Goal: Task Accomplishment & Management: Use online tool/utility

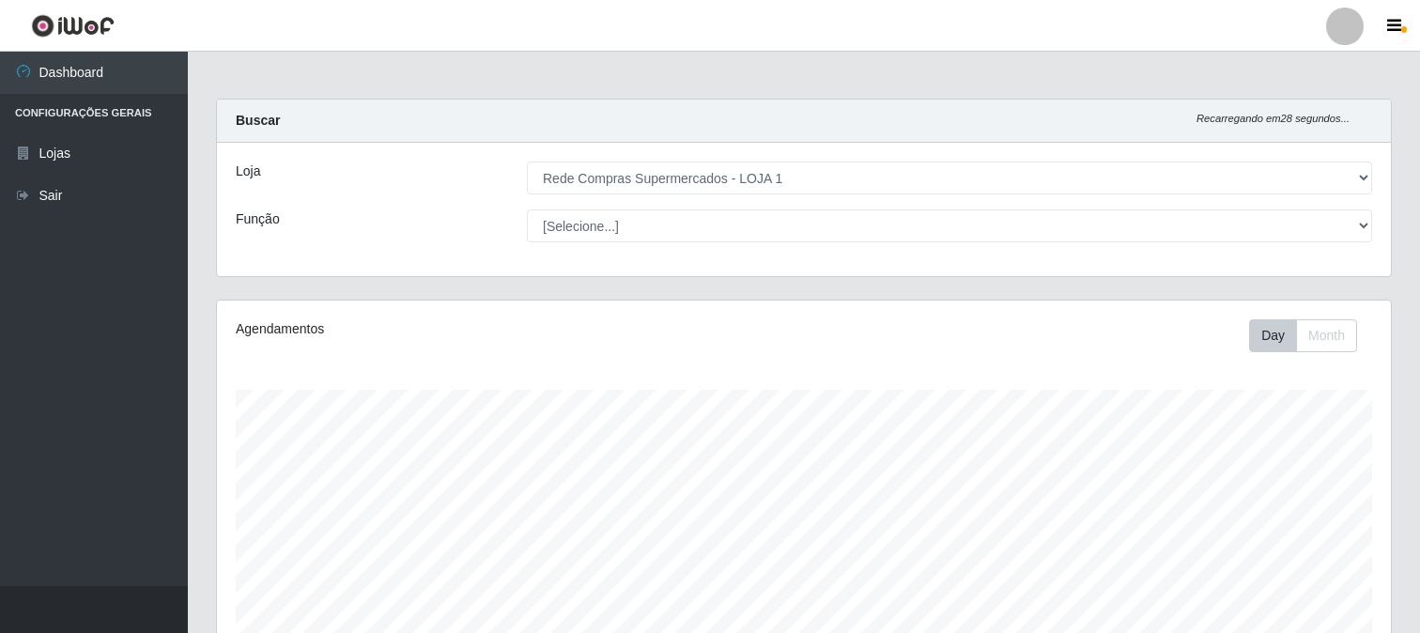
select select "158"
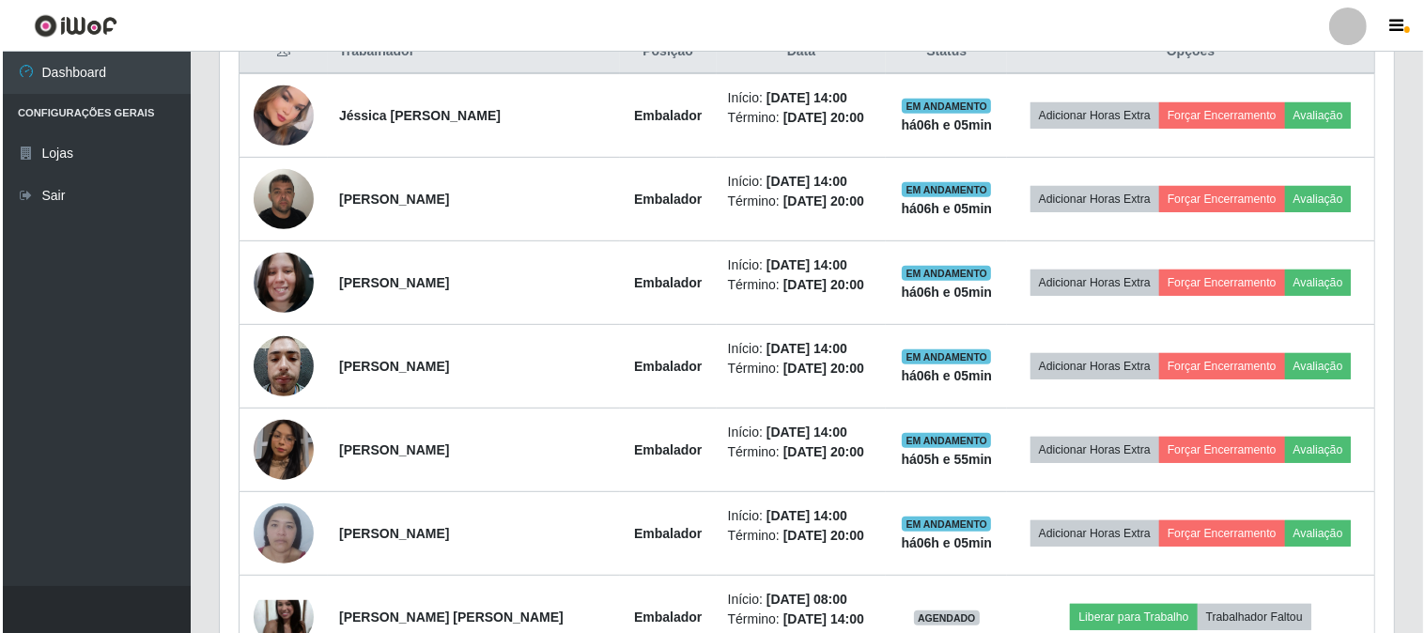
scroll to position [389, 1174]
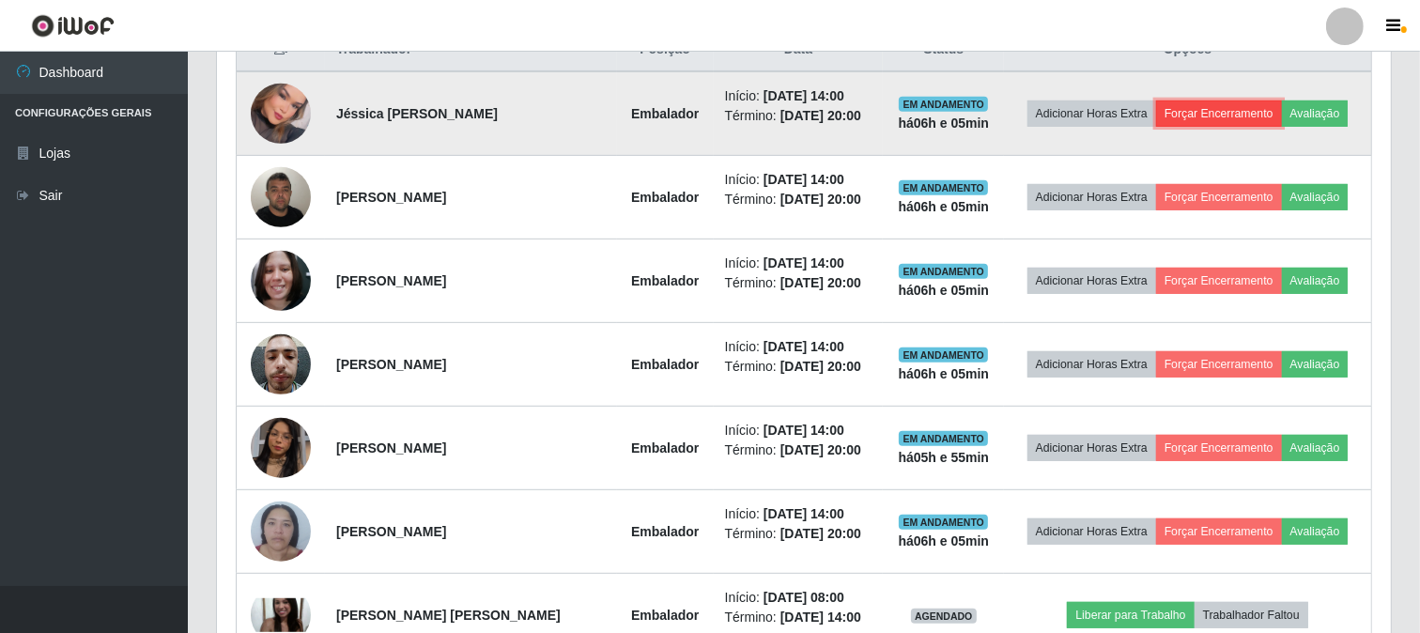
click at [1225, 115] on button "Forçar Encerramento" at bounding box center [1219, 113] width 126 height 26
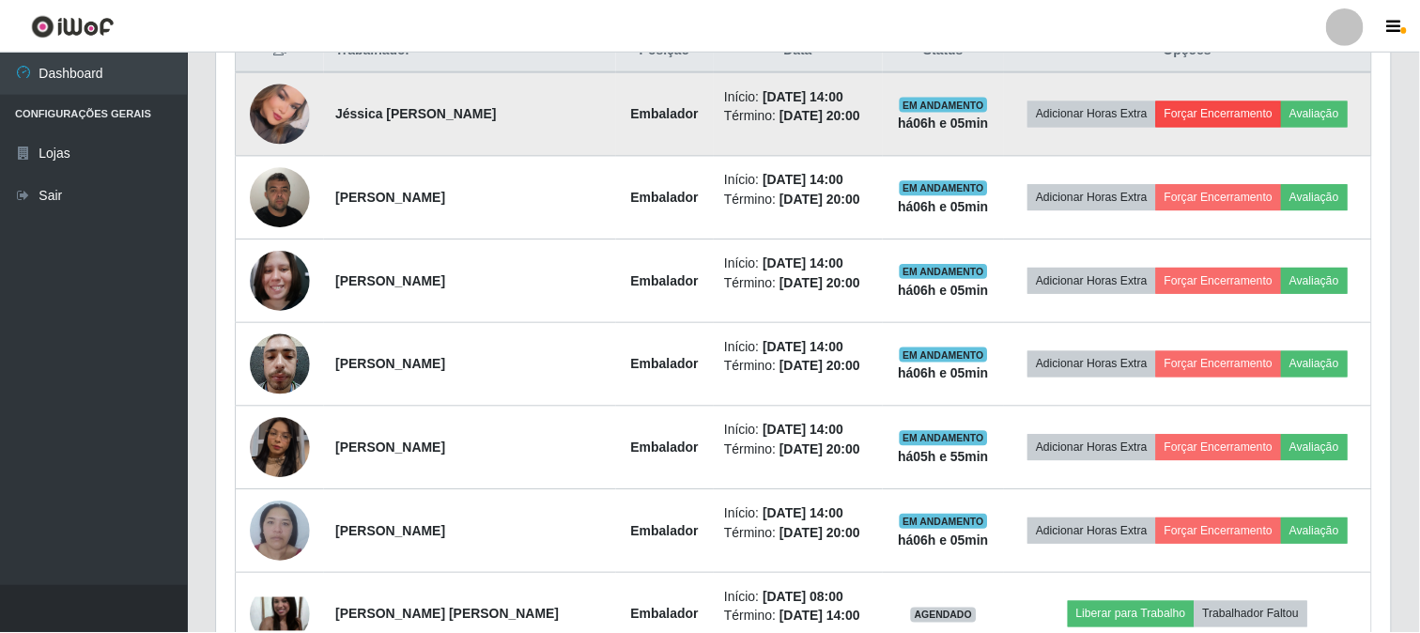
scroll to position [389, 1162]
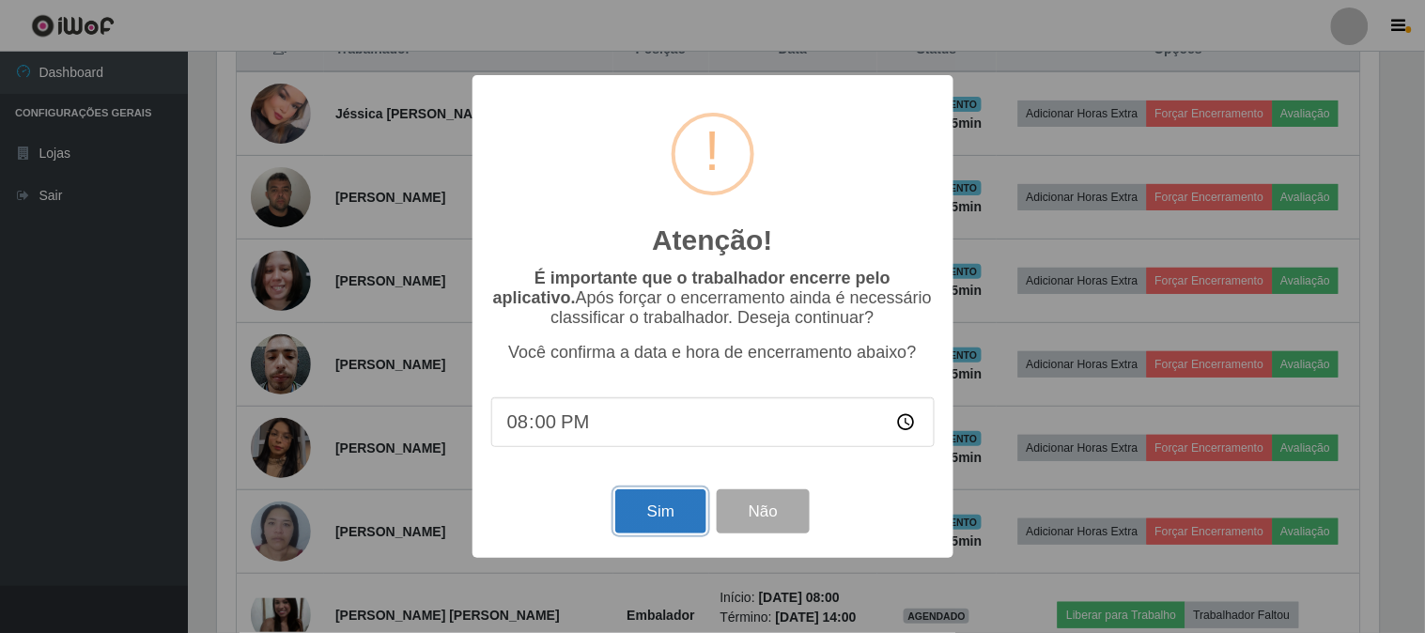
click at [670, 514] on button "Sim" at bounding box center [660, 511] width 91 height 44
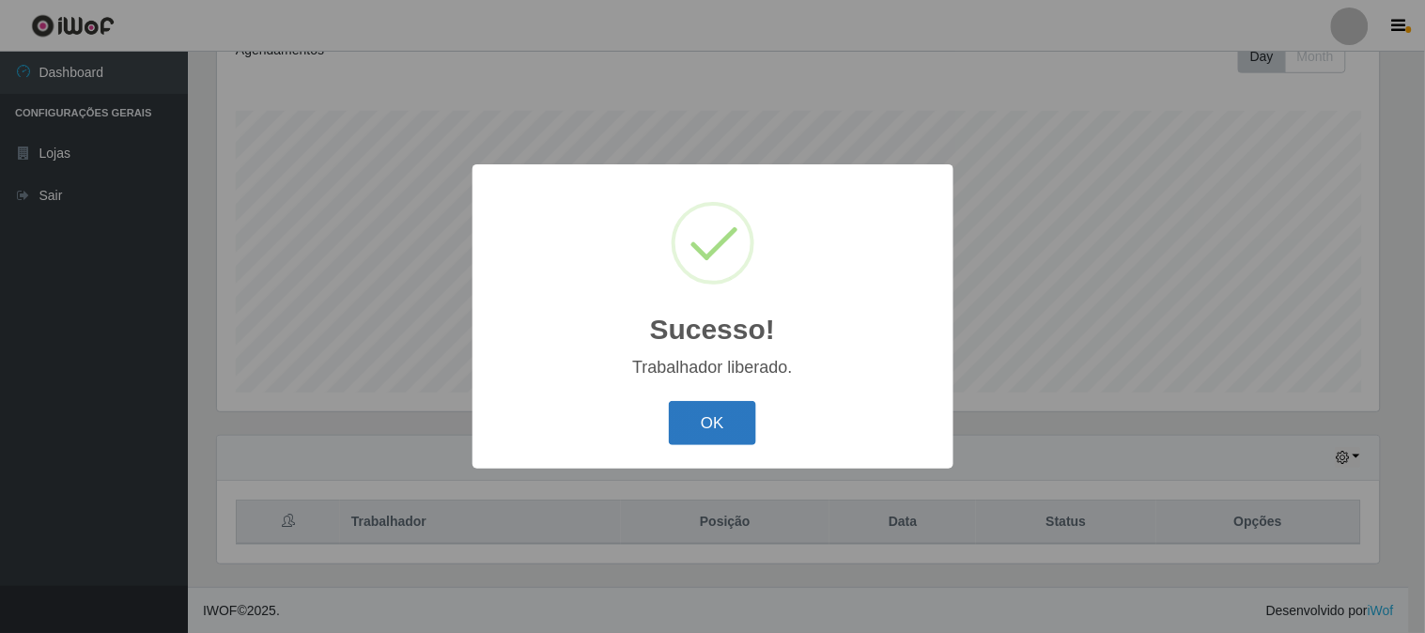
click at [719, 419] on button "OK" at bounding box center [712, 423] width 87 height 44
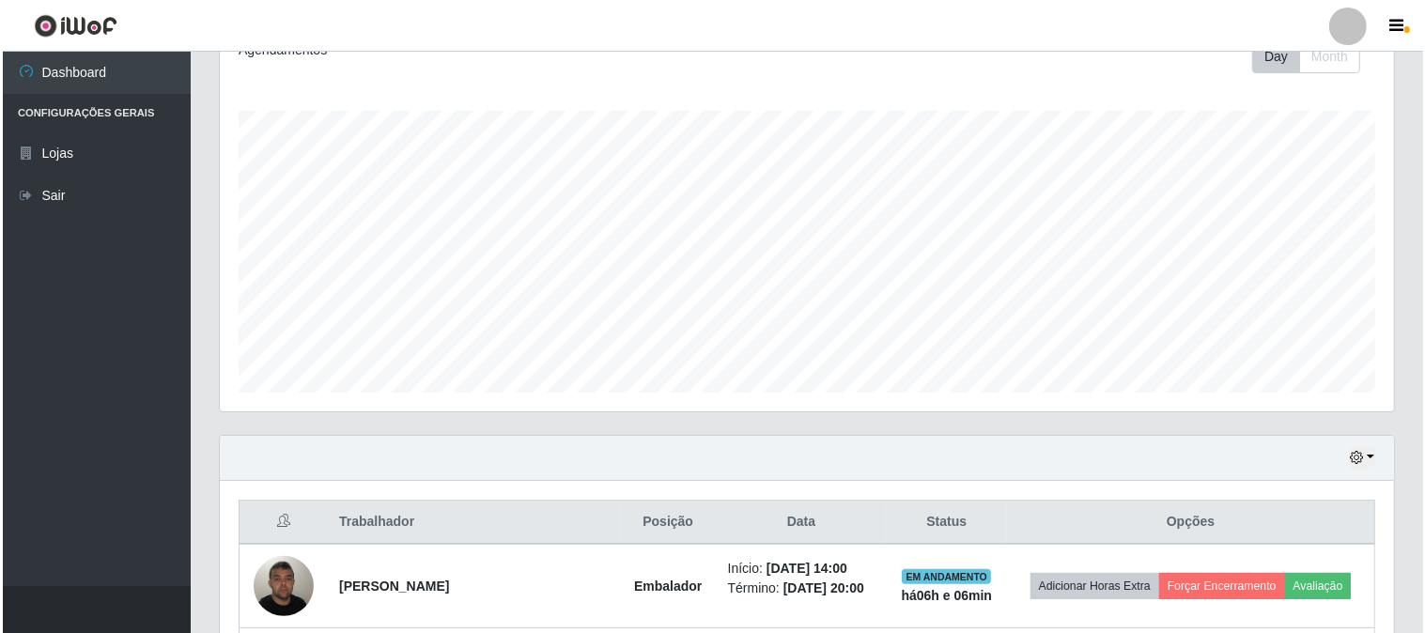
scroll to position [488, 0]
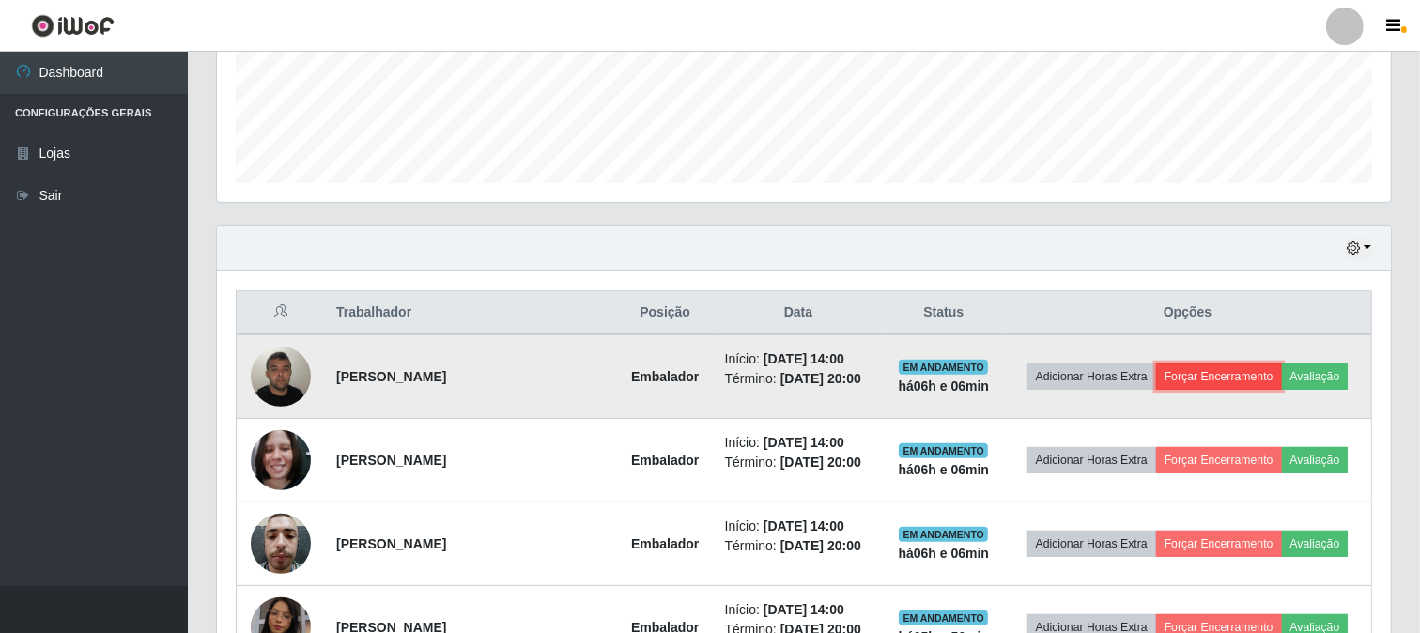
click at [1259, 388] on button "Forçar Encerramento" at bounding box center [1219, 376] width 126 height 26
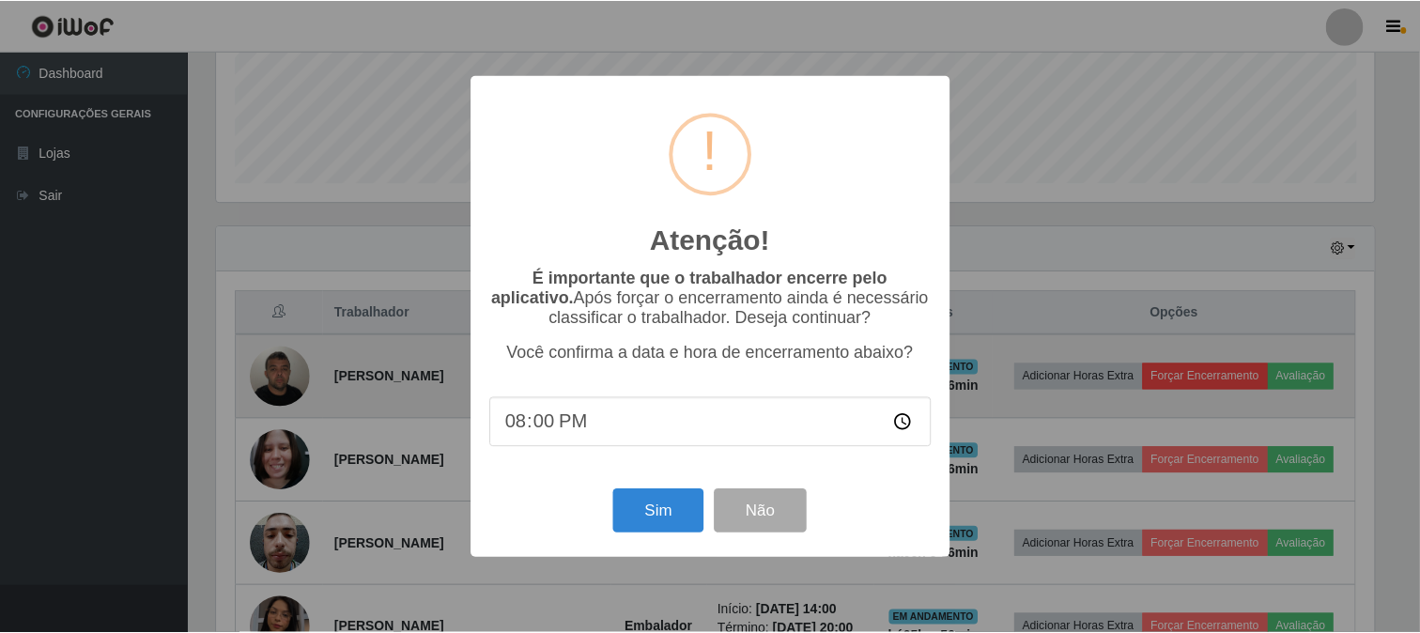
scroll to position [389, 1162]
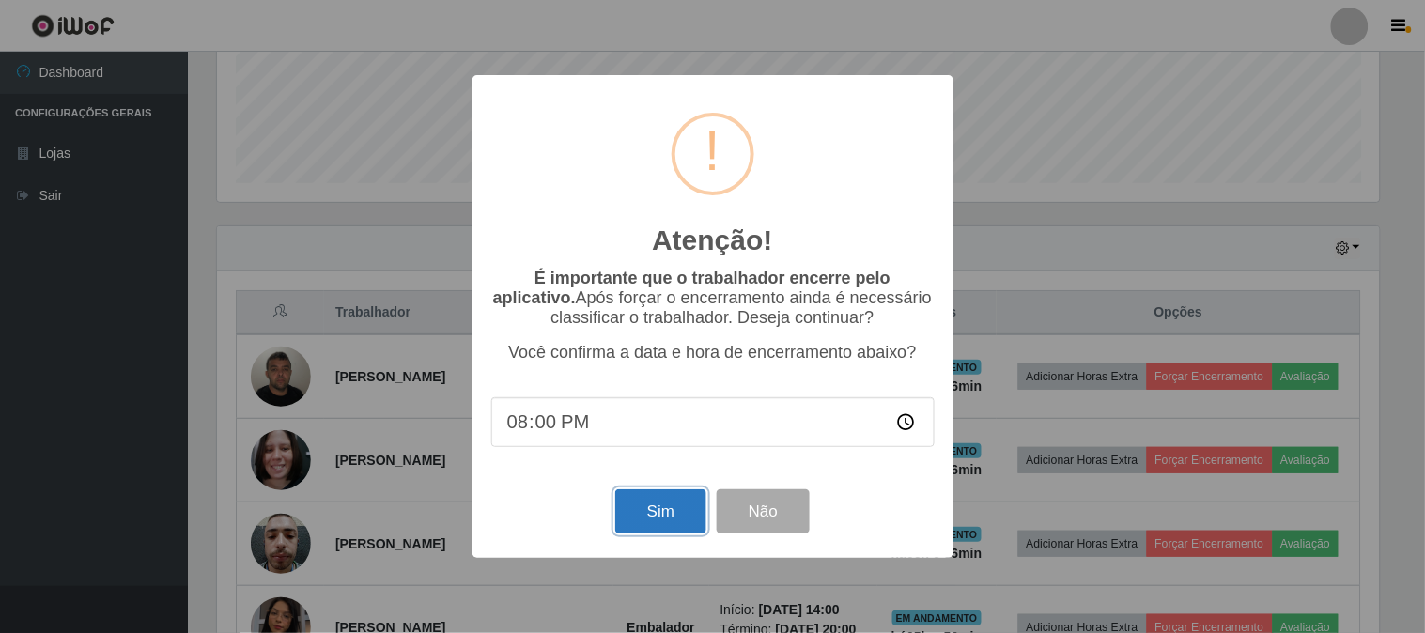
click at [663, 512] on button "Sim" at bounding box center [660, 511] width 91 height 44
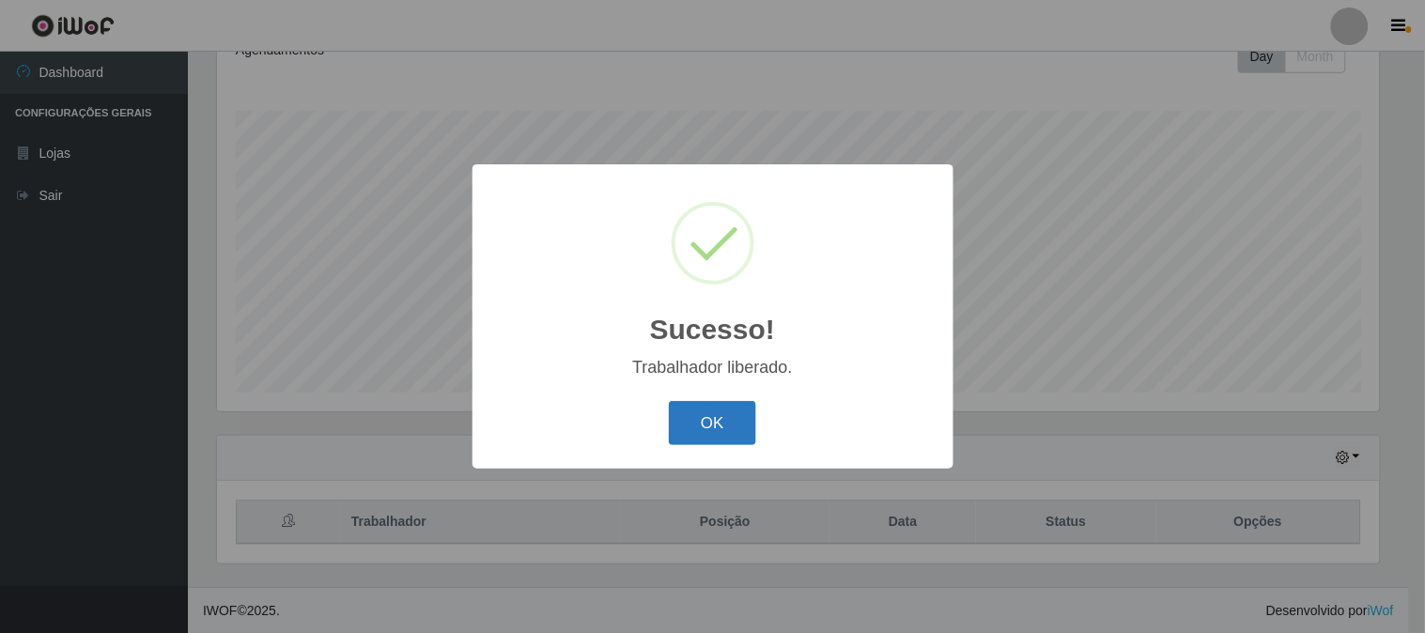
click at [708, 415] on button "OK" at bounding box center [712, 423] width 87 height 44
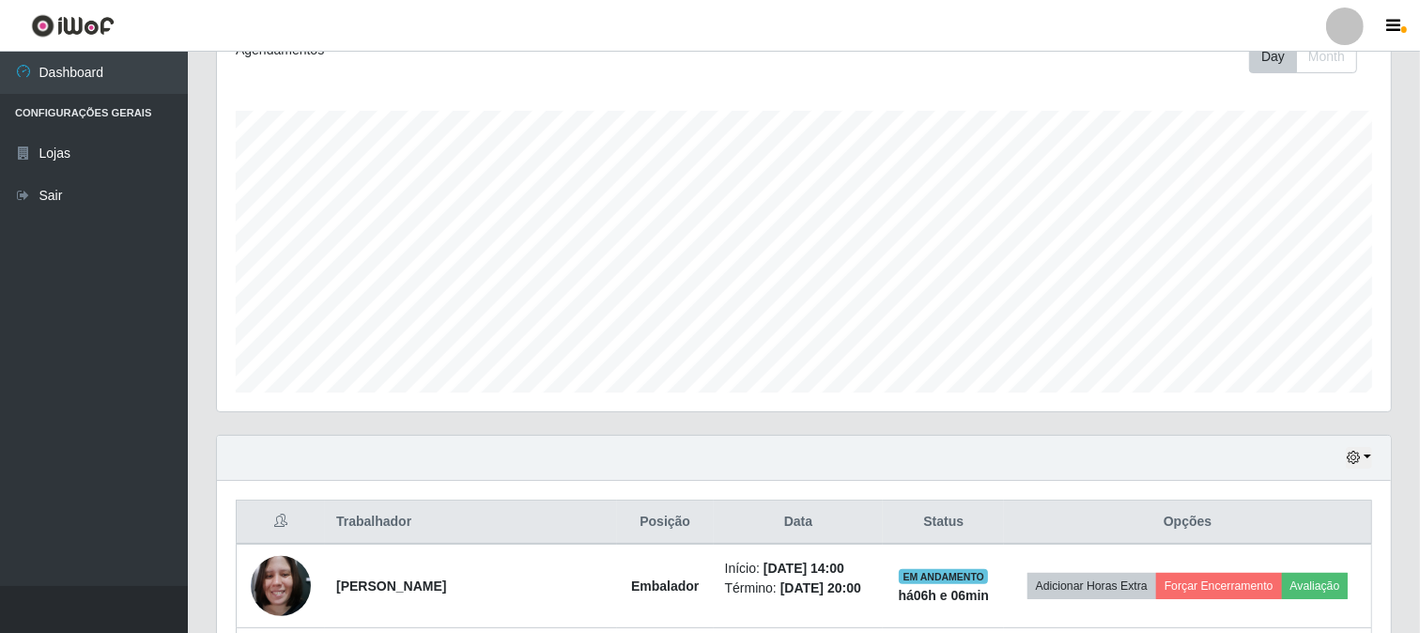
scroll to position [593, 0]
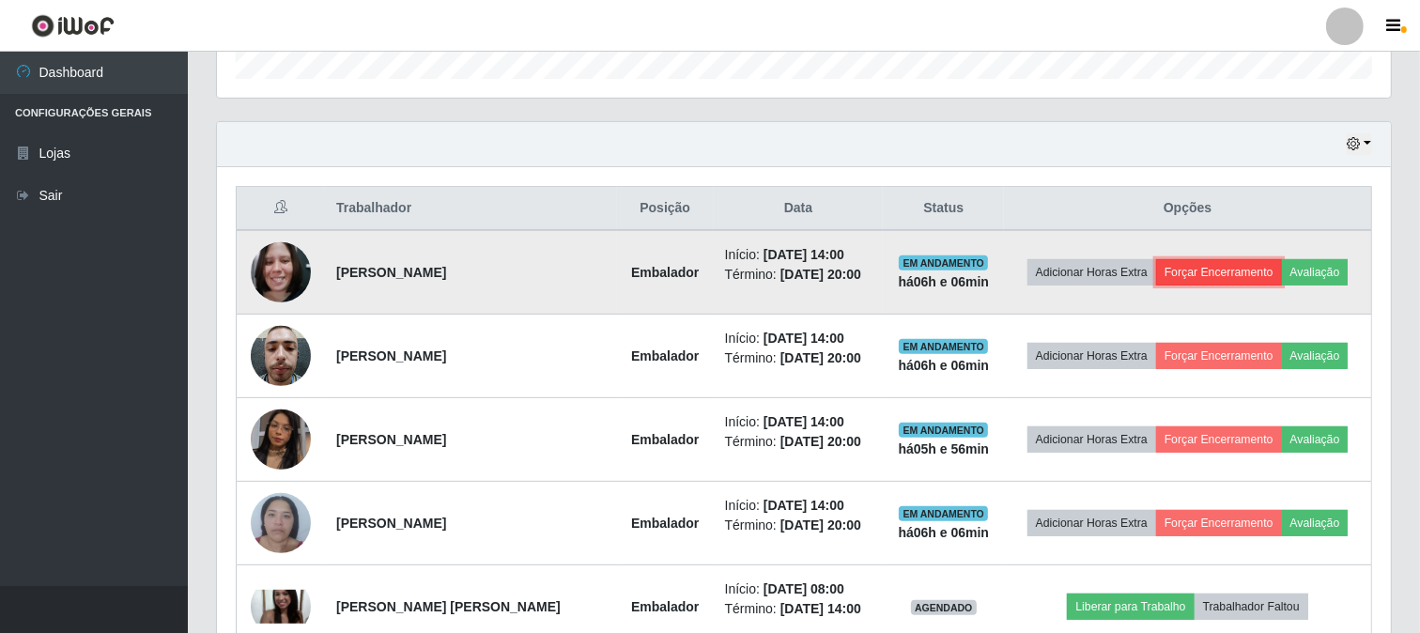
click at [1202, 265] on button "Forçar Encerramento" at bounding box center [1219, 272] width 126 height 26
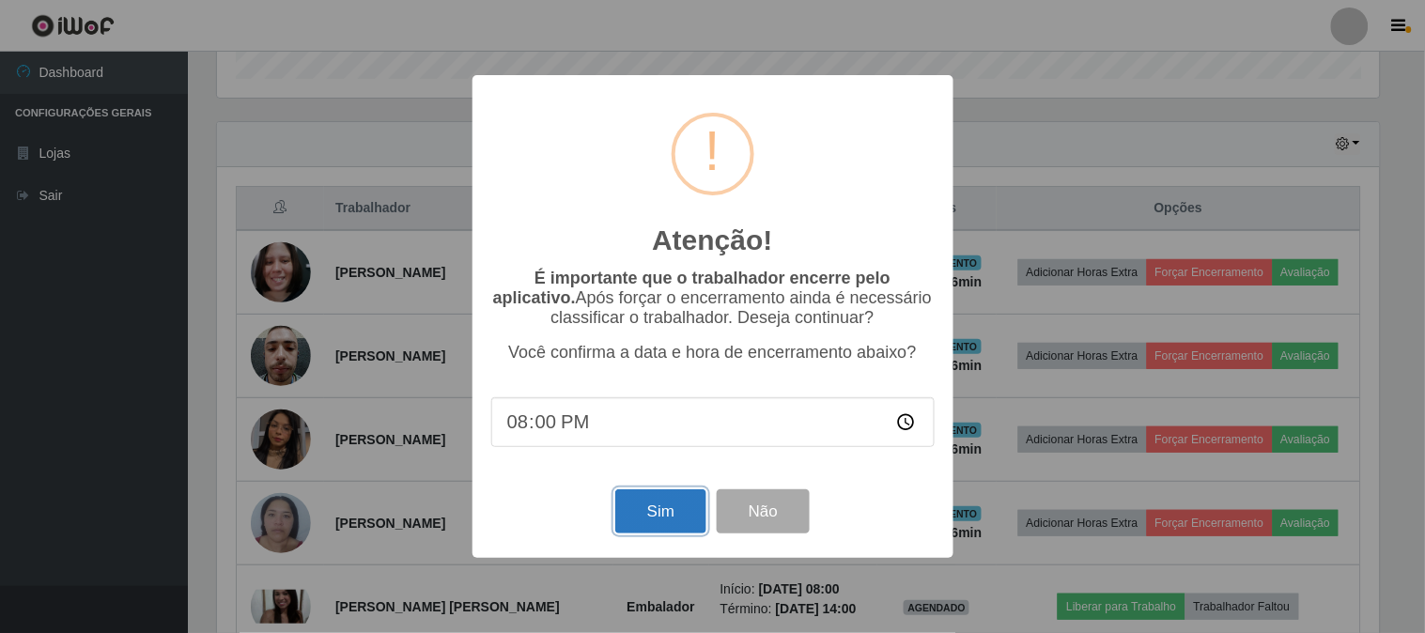
click at [680, 521] on button "Sim" at bounding box center [660, 511] width 91 height 44
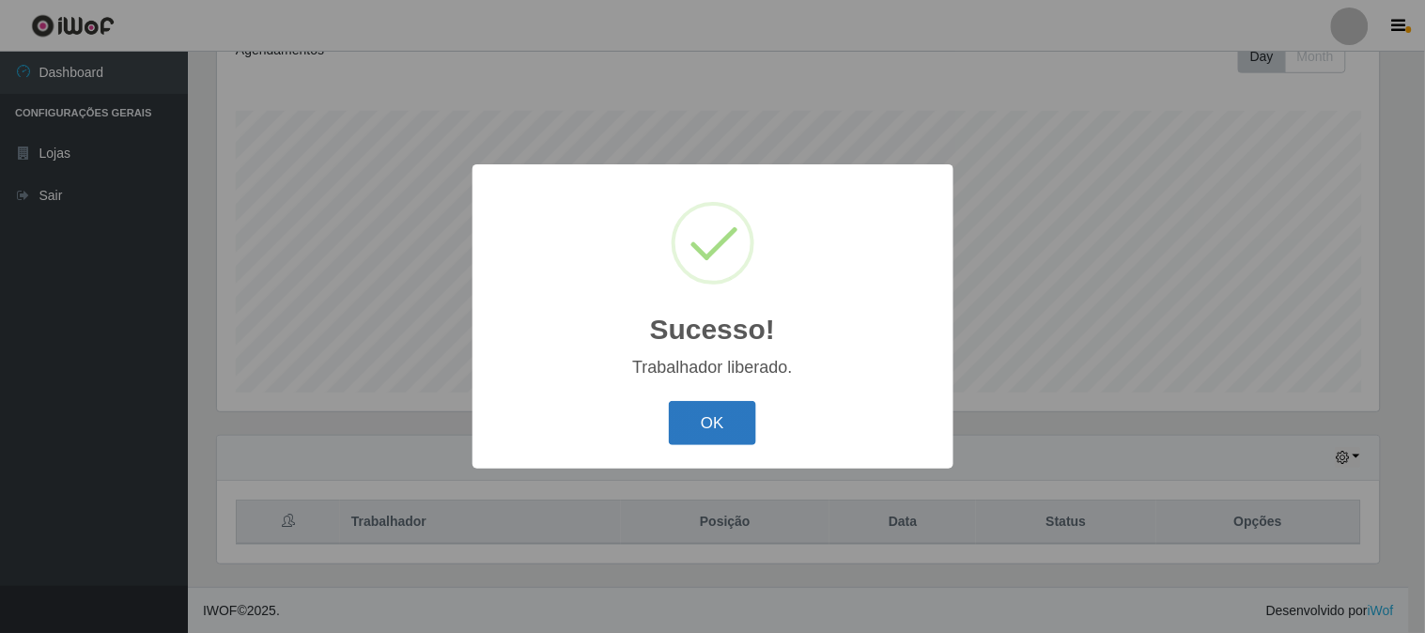
click at [723, 413] on button "OK" at bounding box center [712, 423] width 87 height 44
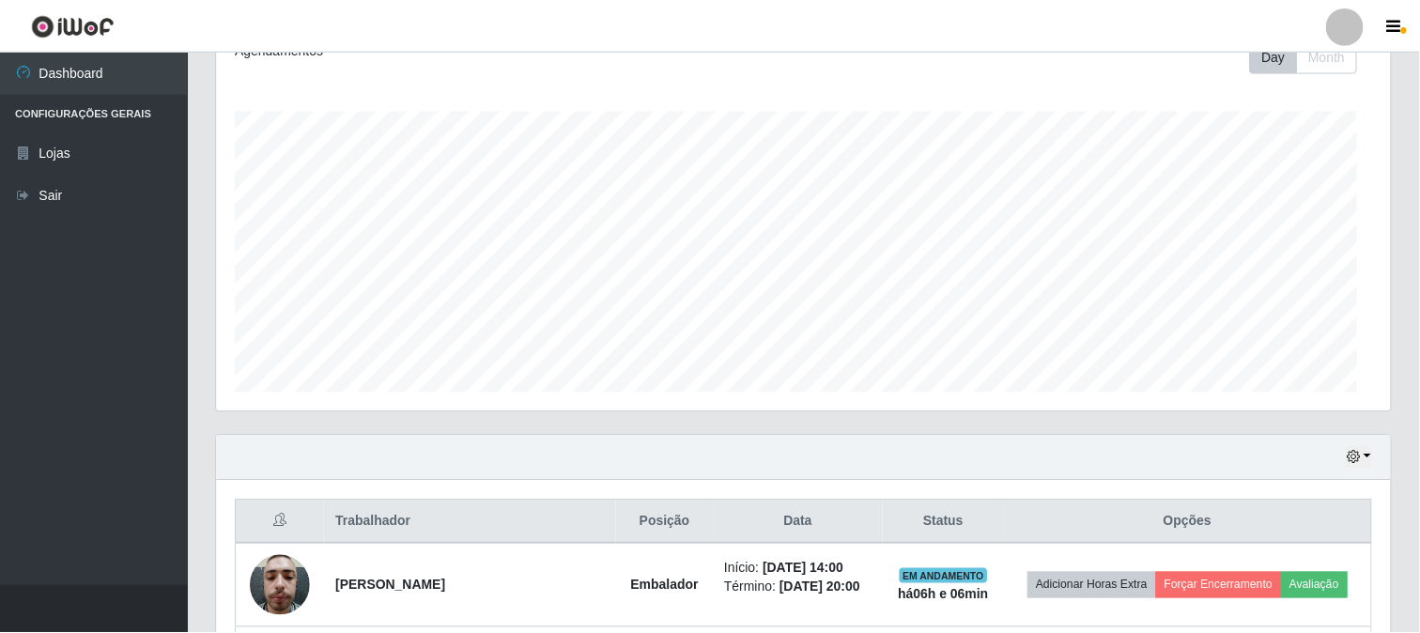
scroll to position [0, 0]
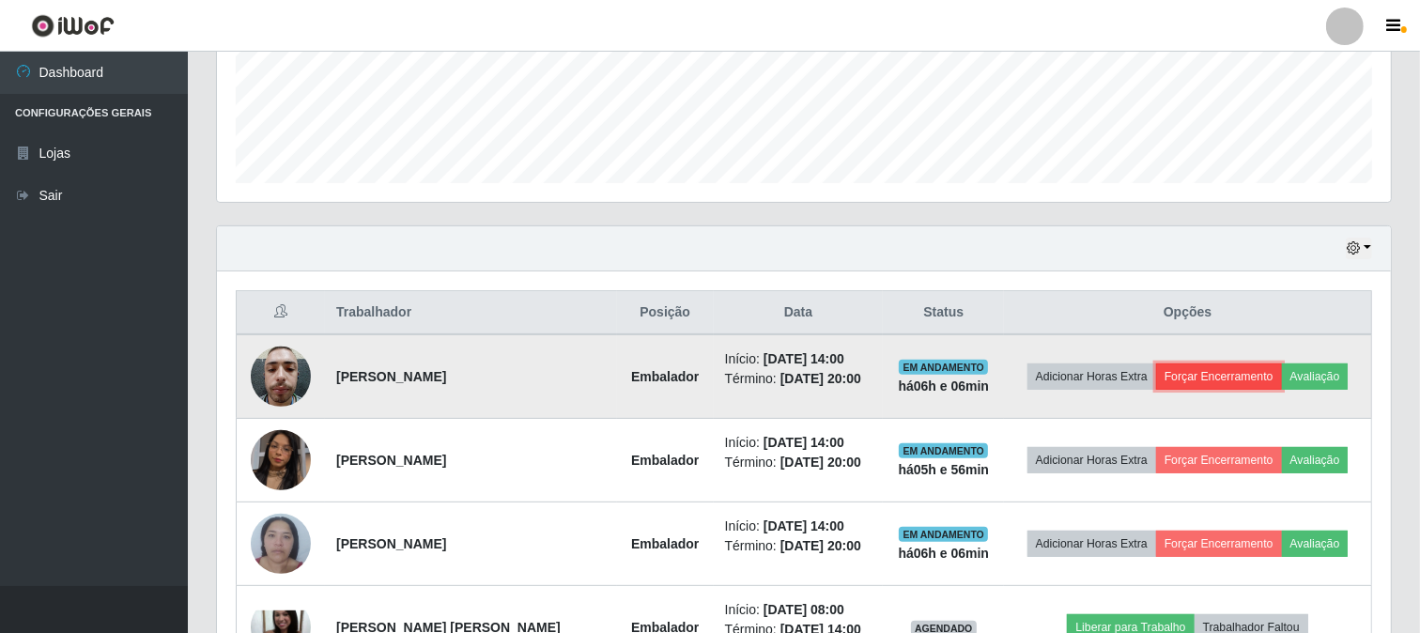
click at [1264, 389] on button "Forçar Encerramento" at bounding box center [1219, 376] width 126 height 26
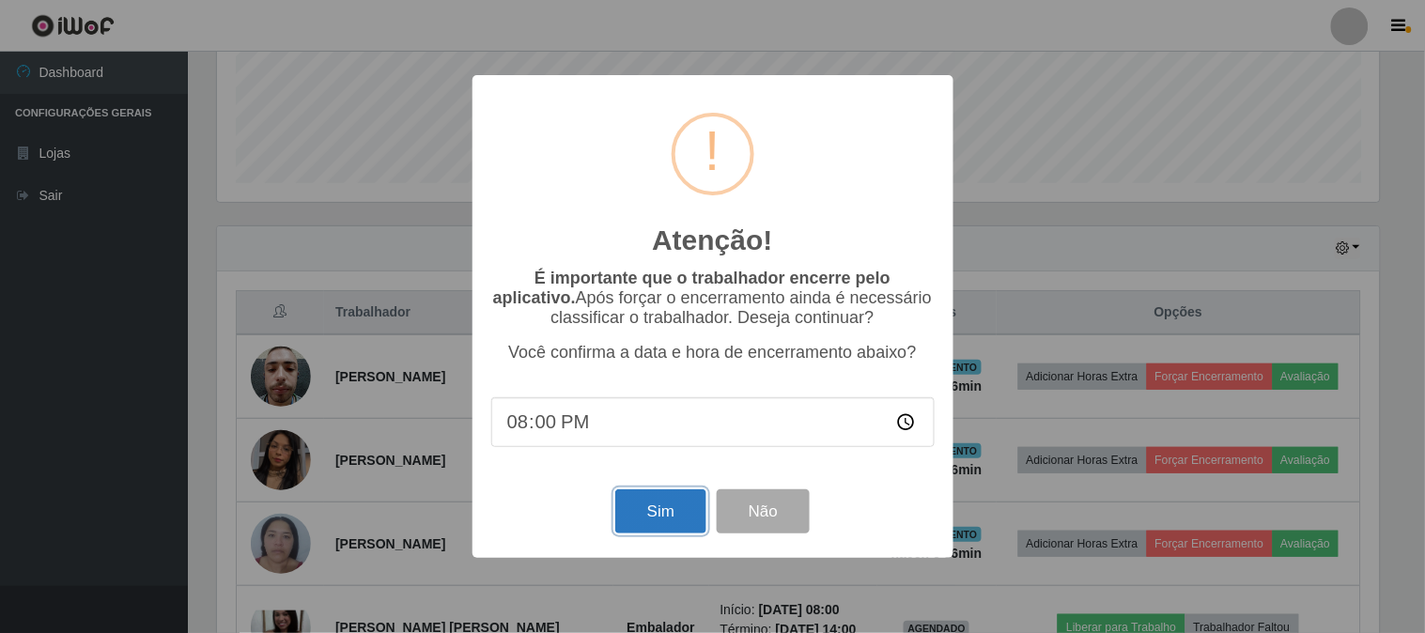
click at [670, 499] on button "Sim" at bounding box center [660, 511] width 91 height 44
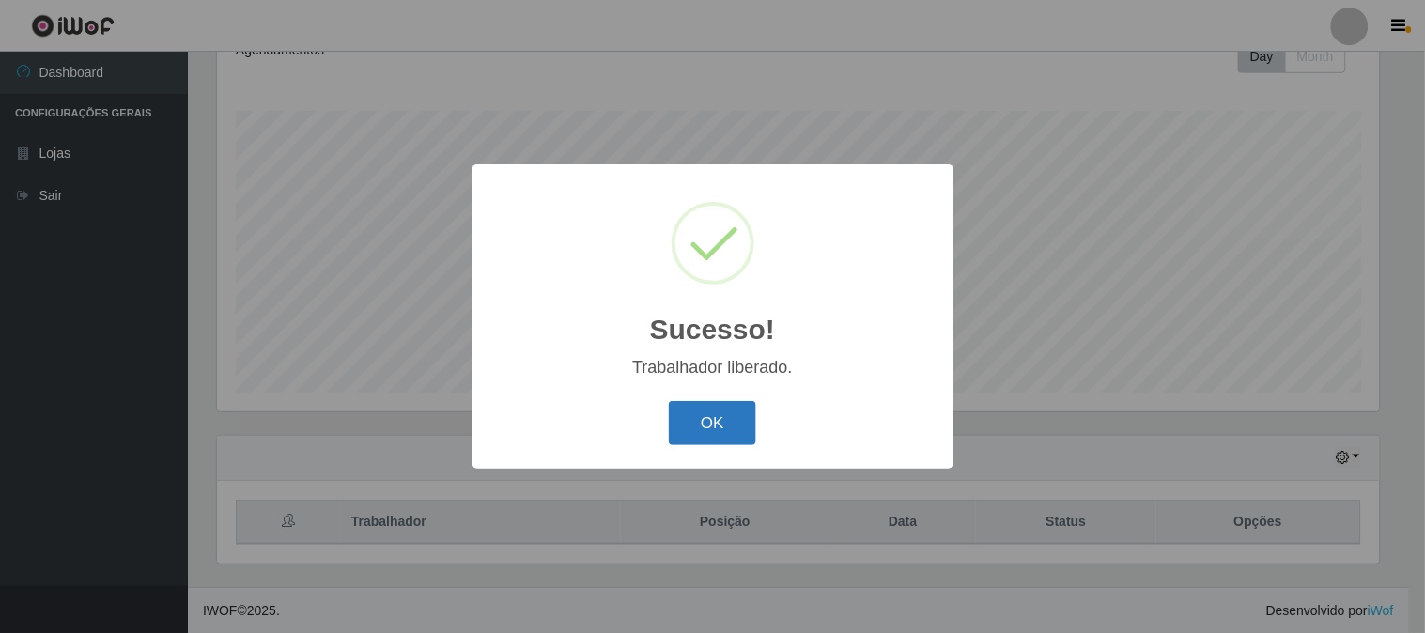
click at [705, 426] on button "OK" at bounding box center [712, 423] width 87 height 44
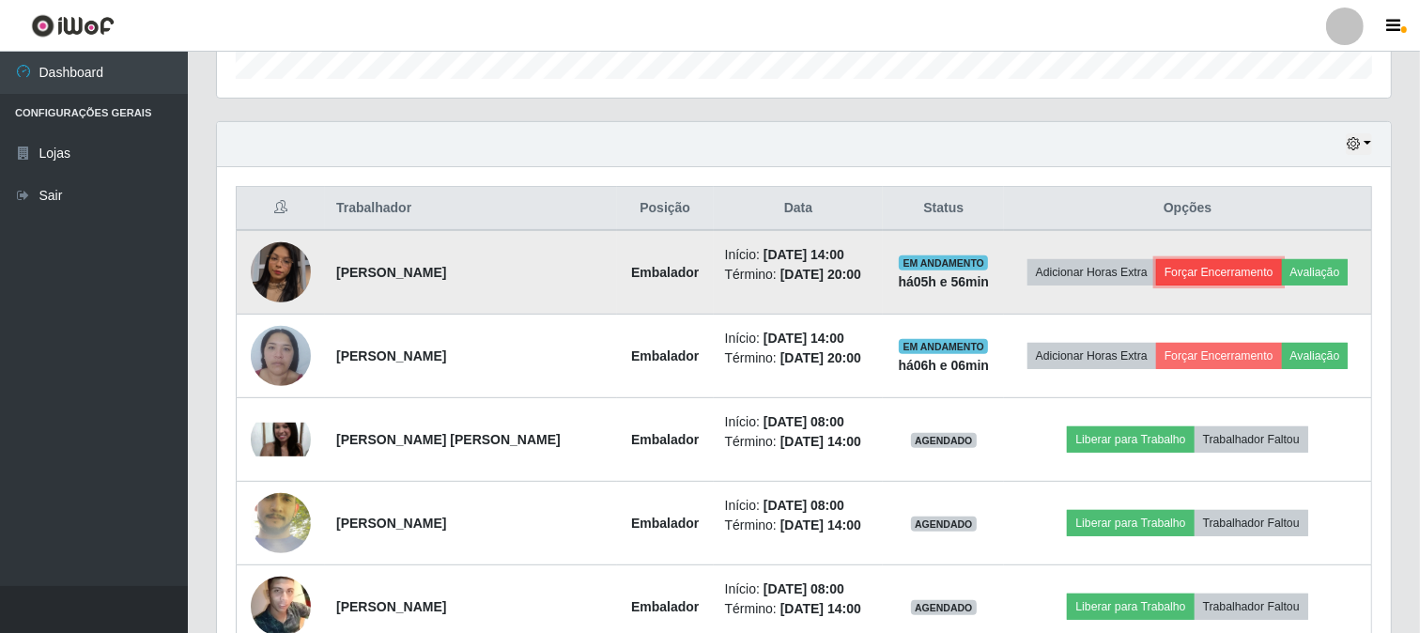
click at [1228, 265] on button "Forçar Encerramento" at bounding box center [1219, 272] width 126 height 26
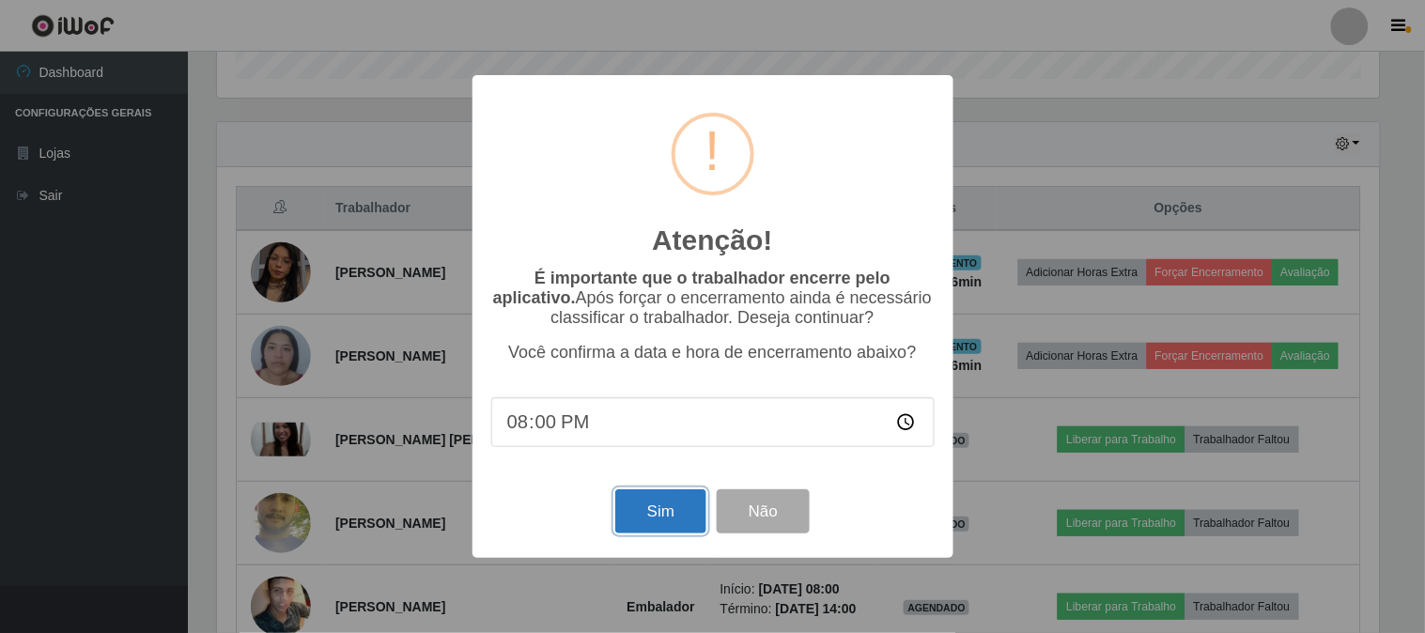
click at [659, 511] on button "Sim" at bounding box center [660, 511] width 91 height 44
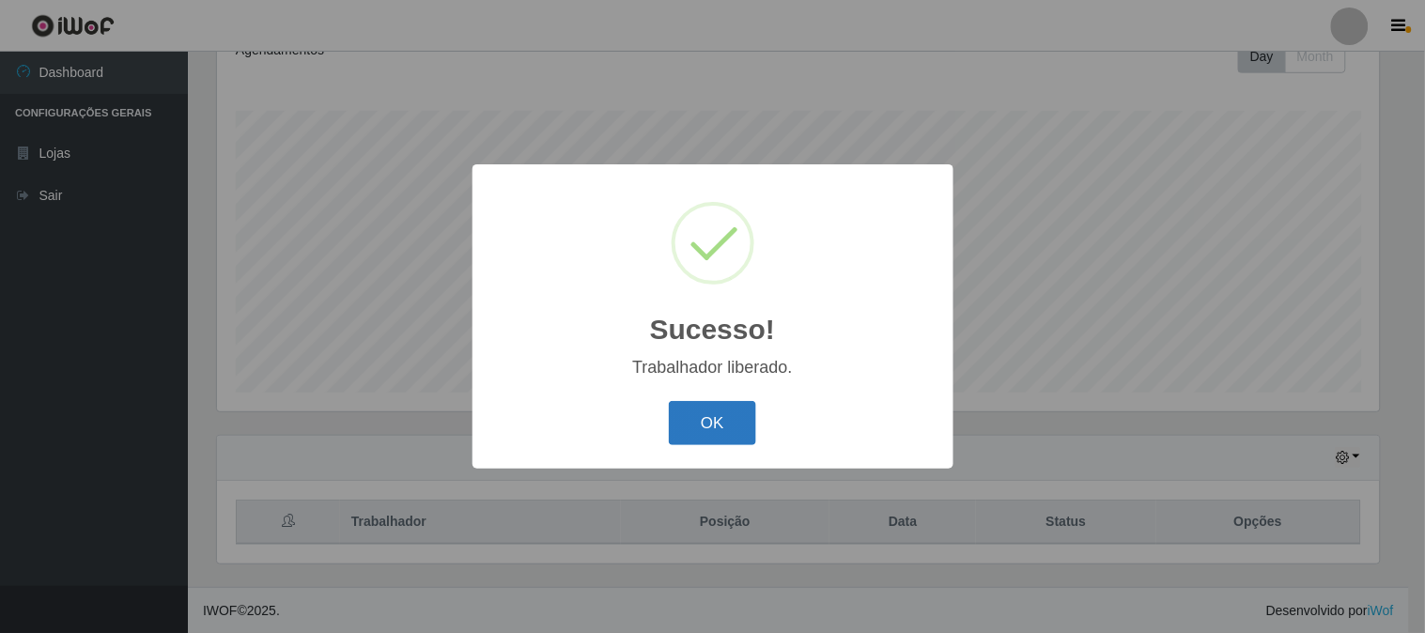
click at [709, 430] on button "OK" at bounding box center [712, 423] width 87 height 44
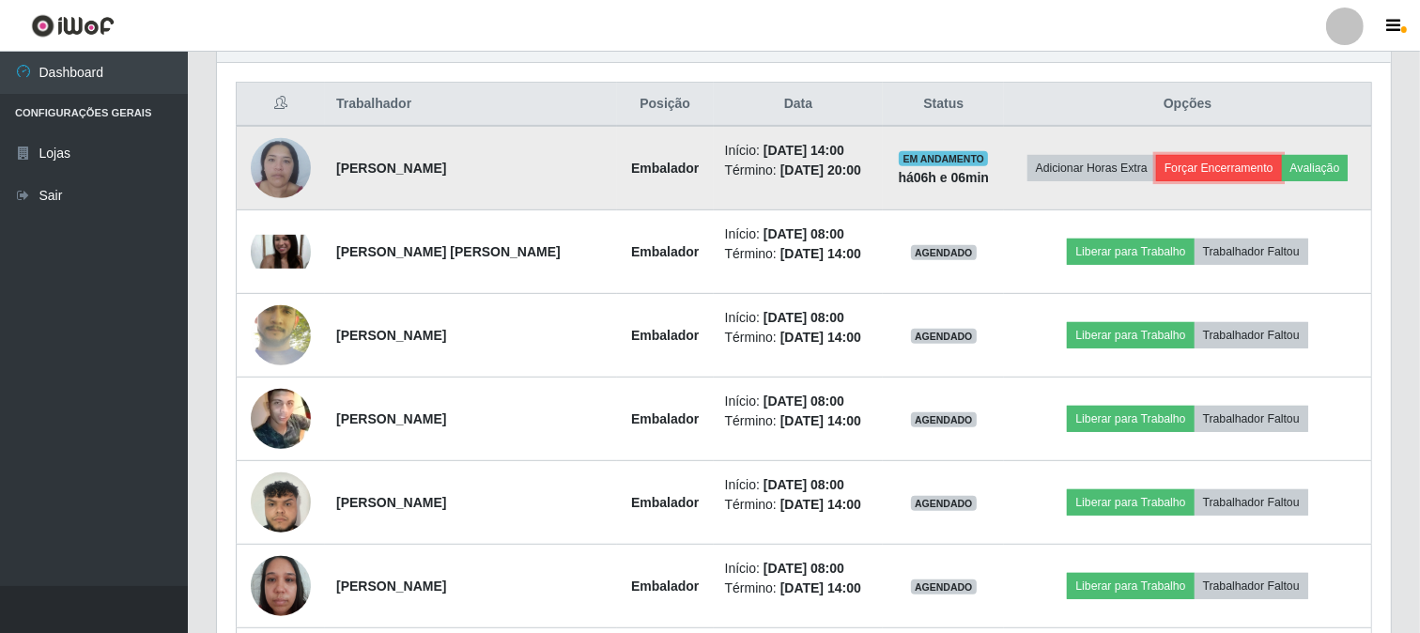
click at [1218, 160] on button "Forçar Encerramento" at bounding box center [1219, 168] width 126 height 26
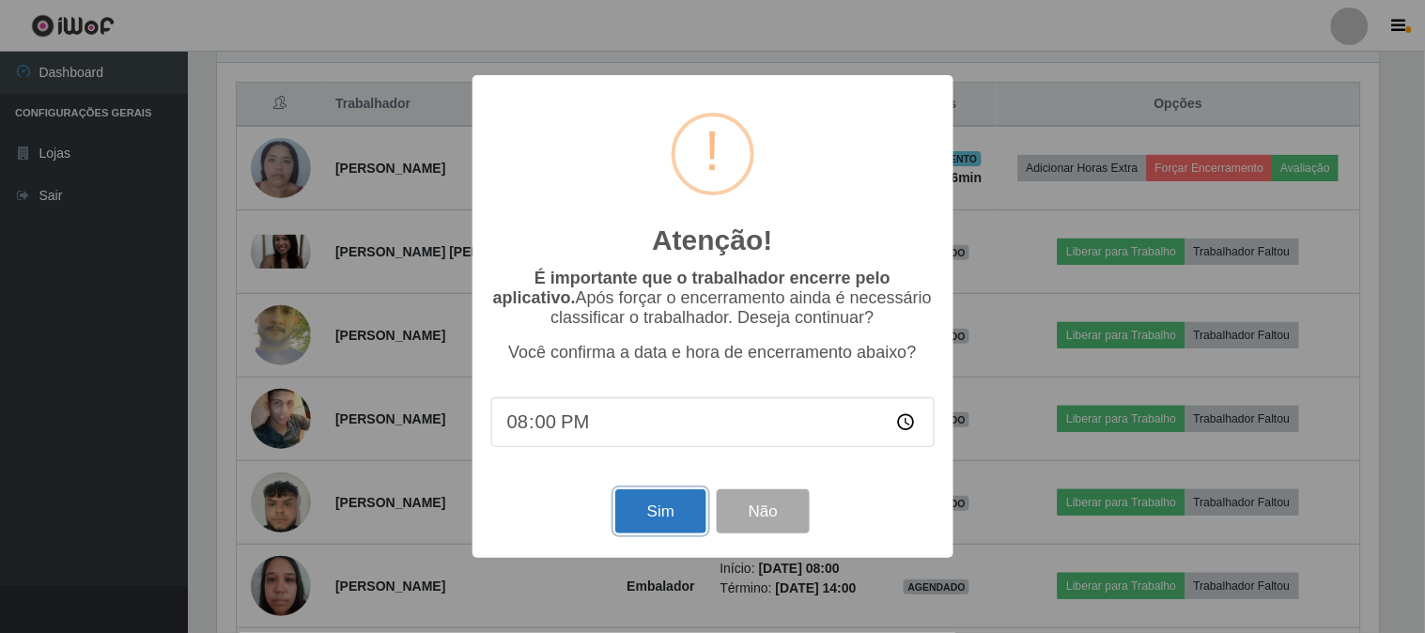
click at [681, 510] on button "Sim" at bounding box center [660, 511] width 91 height 44
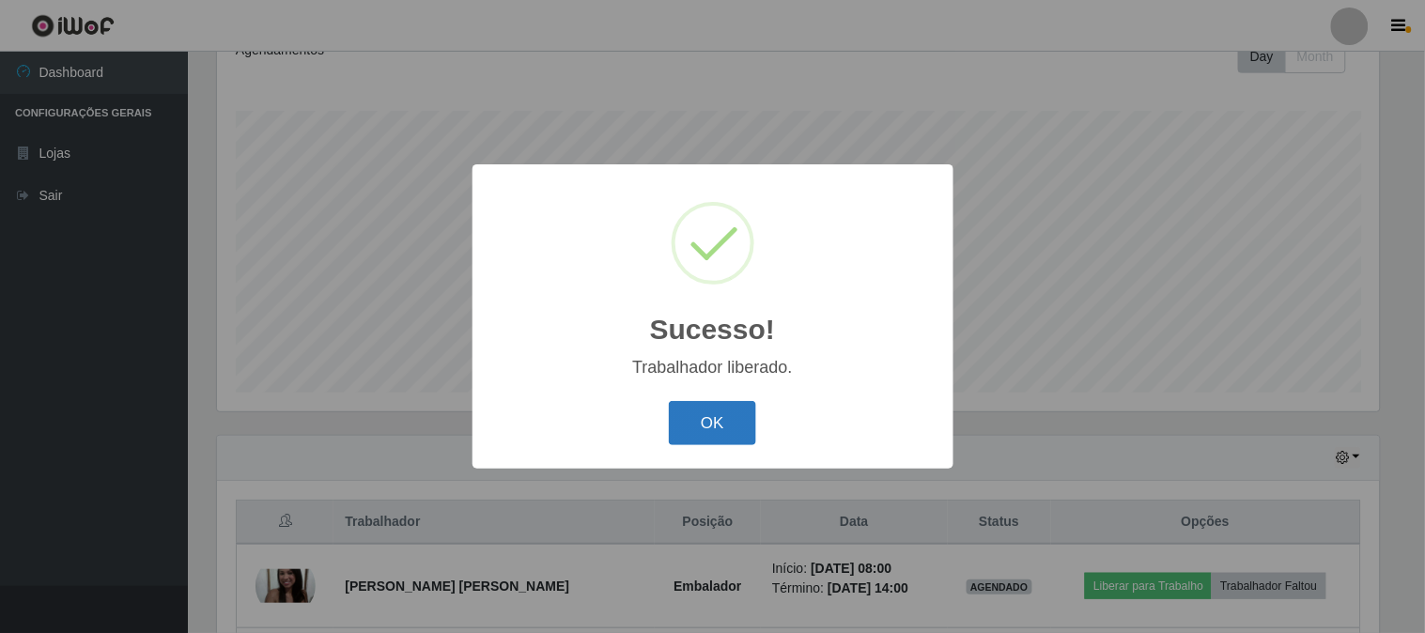
click at [720, 420] on button "OK" at bounding box center [712, 423] width 87 height 44
